Goal: Task Accomplishment & Management: Manage account settings

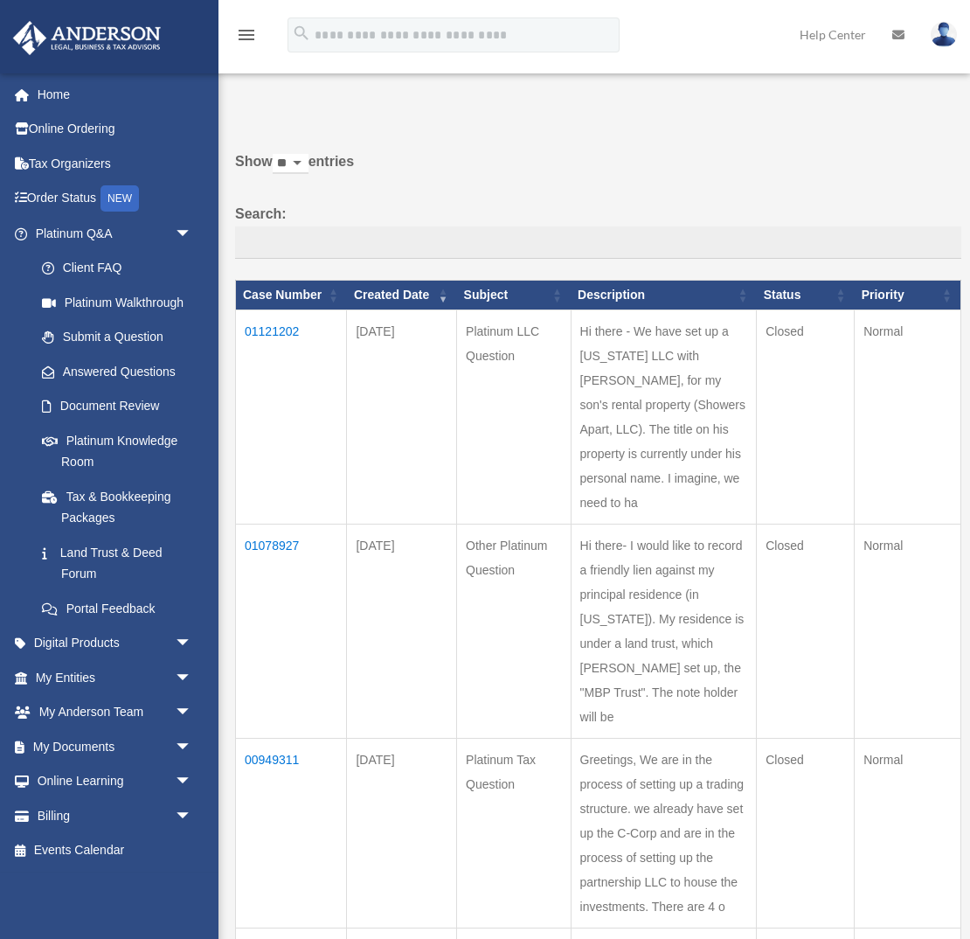
click at [942, 34] on img at bounding box center [944, 34] width 26 height 25
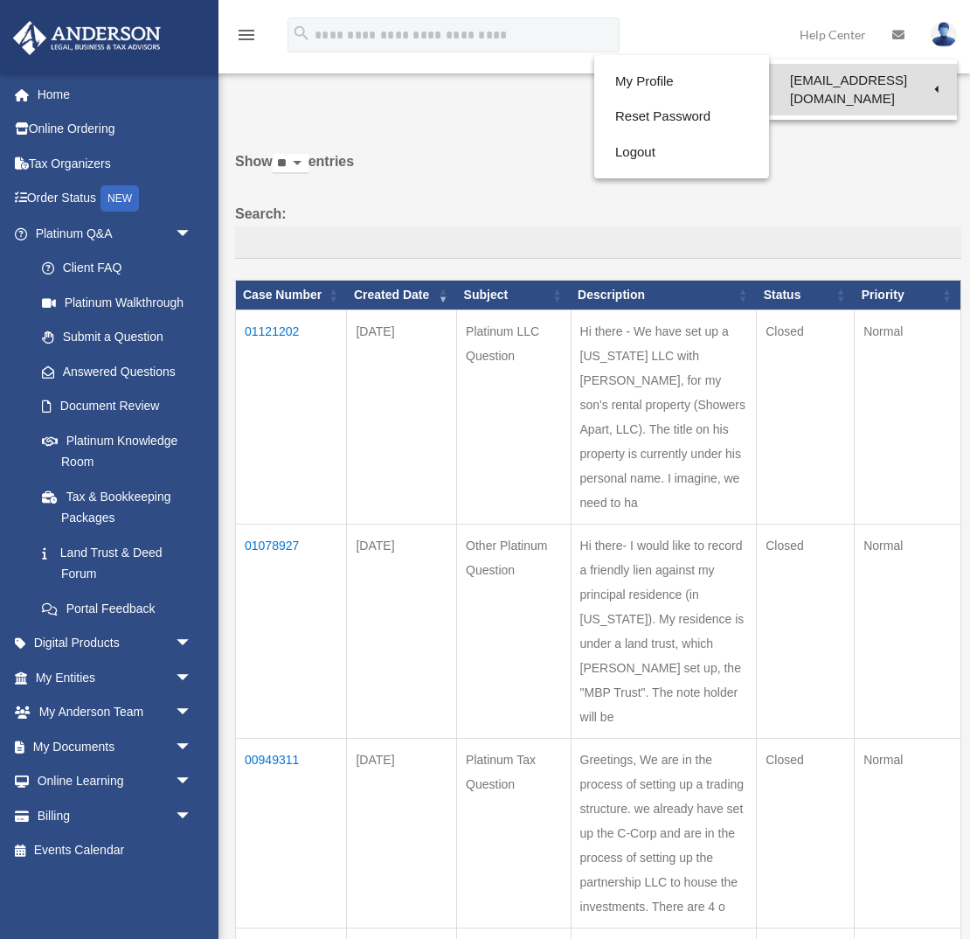
click at [823, 80] on link "[EMAIL_ADDRESS][DOMAIN_NAME]" at bounding box center [863, 90] width 188 height 52
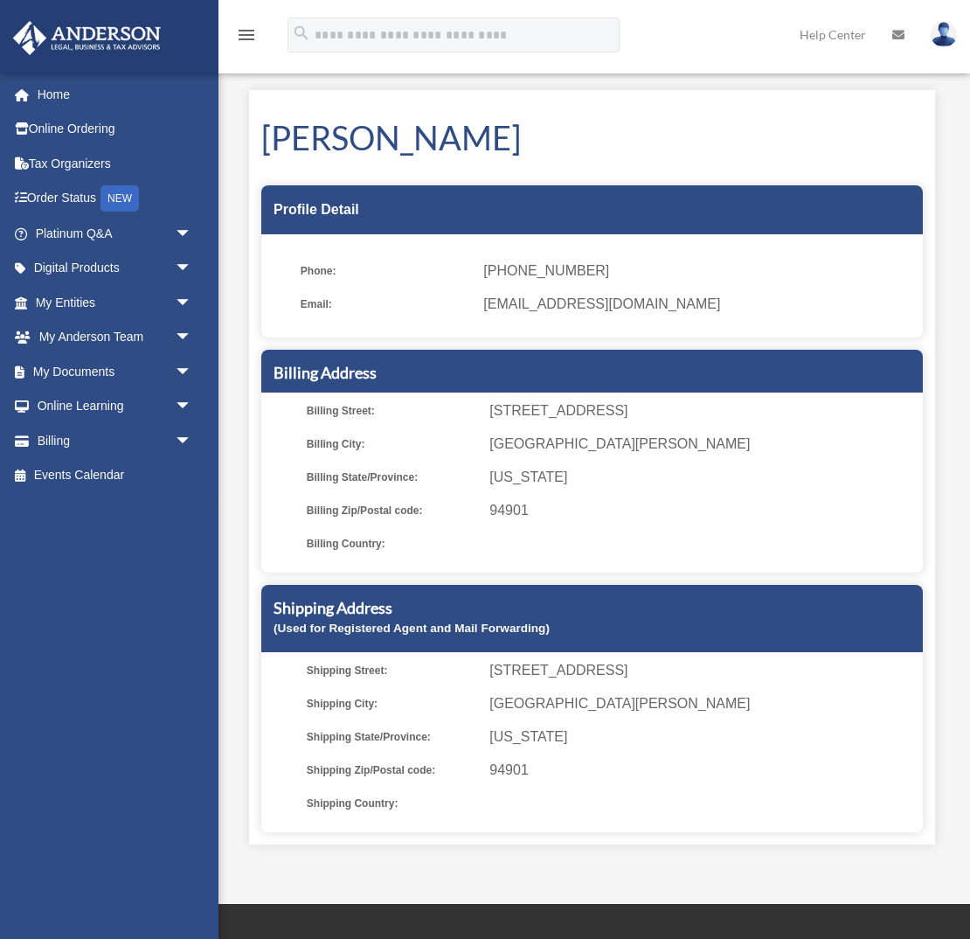
click at [946, 36] on img at bounding box center [944, 34] width 26 height 25
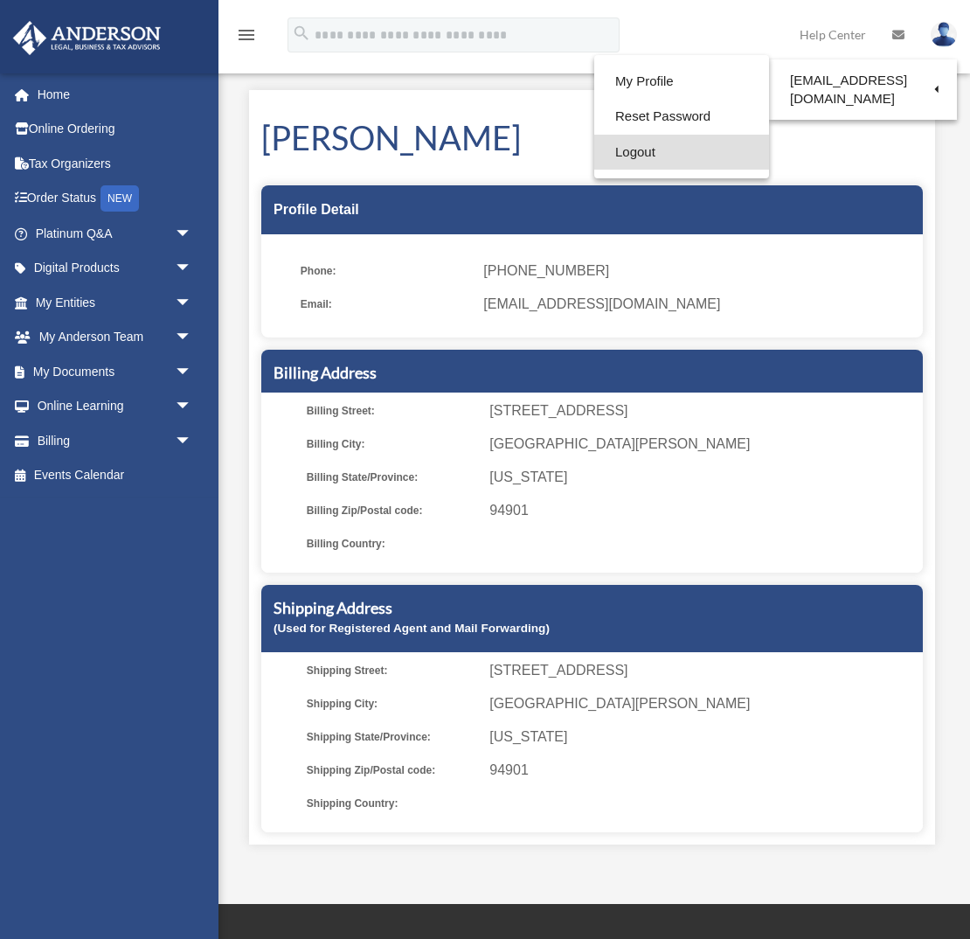
click at [626, 150] on link "Logout" at bounding box center [681, 153] width 175 height 36
